Goal: Task Accomplishment & Management: Manage account settings

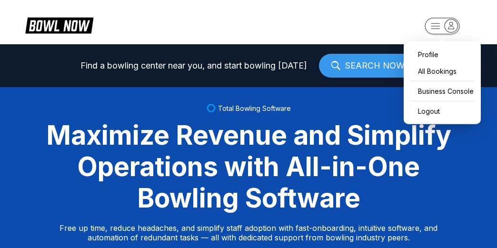
click at [435, 24] on rect "button" at bounding box center [442, 26] width 35 height 17
click at [460, 94] on div "Business Console" at bounding box center [443, 91] width 68 height 17
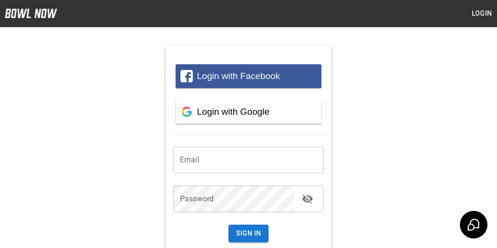
click at [269, 156] on input "email" at bounding box center [248, 160] width 151 height 27
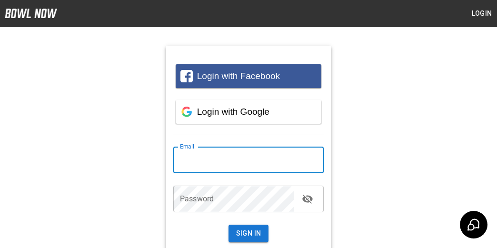
type input "**********"
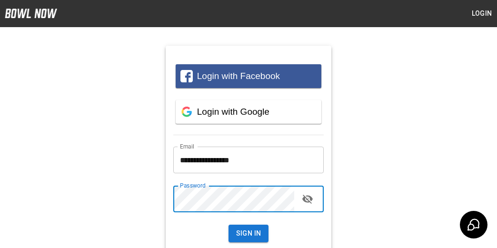
click at [229, 225] on button "Sign In" at bounding box center [249, 234] width 41 height 18
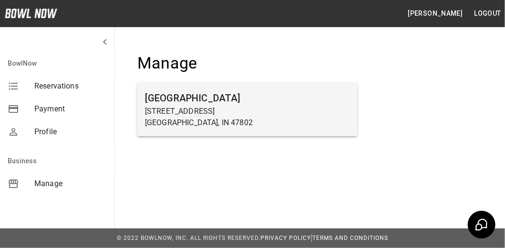
click at [225, 106] on p "600 E Springhill Dr" at bounding box center [247, 111] width 204 height 11
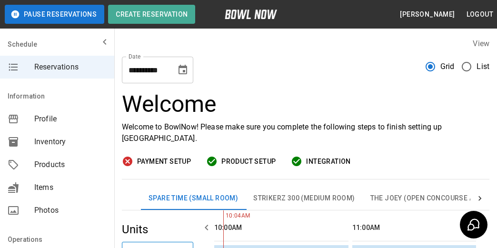
click at [188, 71] on button "Choose date, selected date is Oct 10, 2025" at bounding box center [182, 70] width 19 height 19
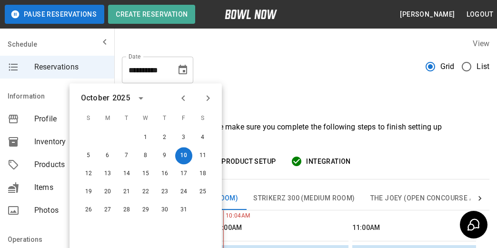
click at [205, 95] on icon "Next month" at bounding box center [208, 97] width 11 height 11
click at [206, 96] on icon "Next month" at bounding box center [208, 97] width 11 height 11
click at [148, 213] on button "31" at bounding box center [145, 210] width 17 height 17
type input "**********"
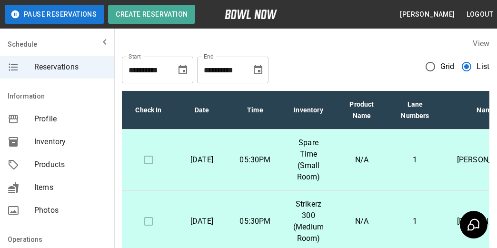
click at [101, 41] on icon "mailbox folders" at bounding box center [104, 41] width 11 height 11
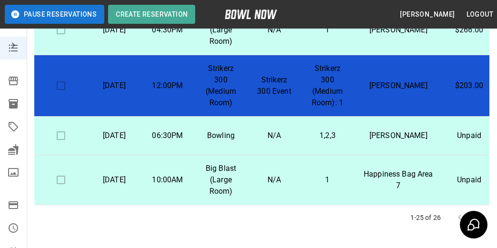
scroll to position [279, 0]
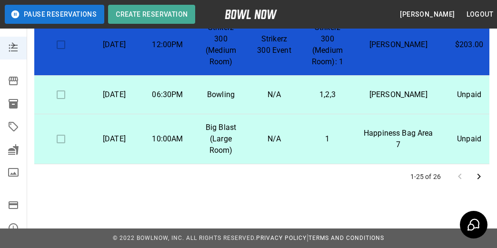
click at [479, 175] on icon "Go to next page" at bounding box center [479, 177] width 3 height 6
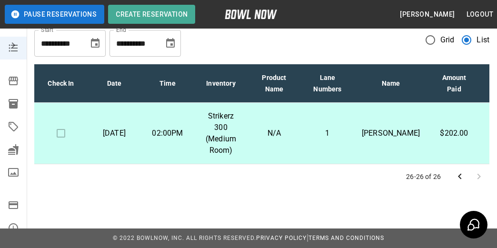
scroll to position [0, 0]
click at [458, 177] on icon "Go to previous page" at bounding box center [460, 176] width 11 height 11
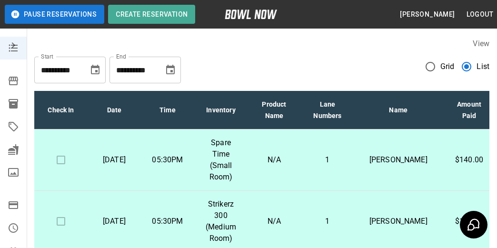
click at [15, 46] on icon "mailbox folders" at bounding box center [13, 45] width 11 height 11
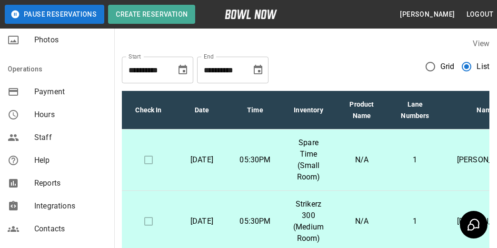
scroll to position [191, 0]
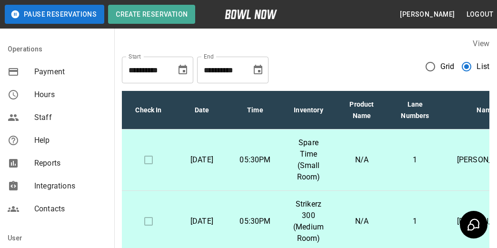
click at [51, 80] on div "Payment" at bounding box center [57, 72] width 114 height 23
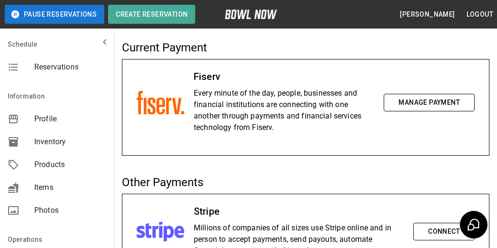
scroll to position [48, 0]
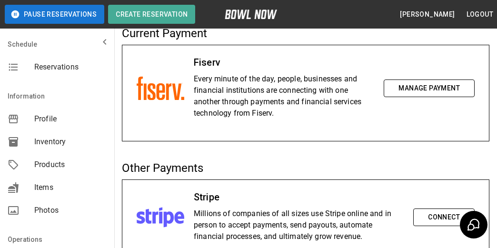
click at [397, 81] on button "Manage Payment" at bounding box center [429, 89] width 91 height 18
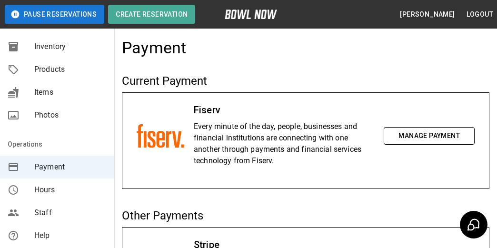
scroll to position [191, 0]
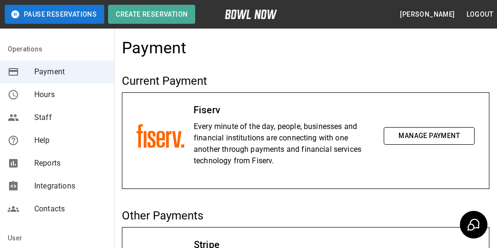
click at [58, 166] on span "Reports" at bounding box center [70, 163] width 72 height 11
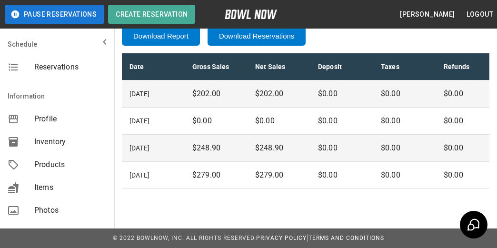
click at [65, 67] on span "Reservations" at bounding box center [70, 66] width 72 height 11
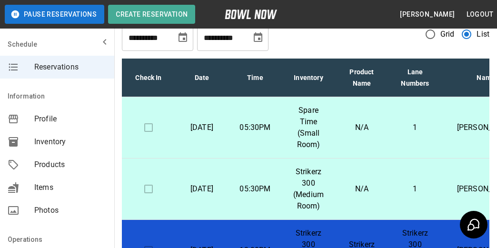
scroll to position [48, 0]
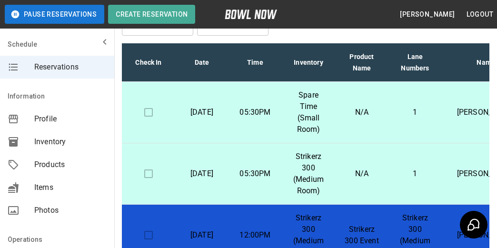
click at [103, 43] on icon "mailbox folders" at bounding box center [104, 42] width 3 height 6
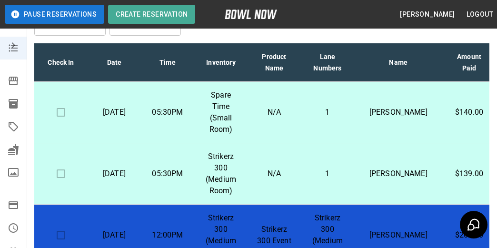
click at [476, 17] on button "Logout" at bounding box center [480, 15] width 34 height 18
